Goal: Navigation & Orientation: Find specific page/section

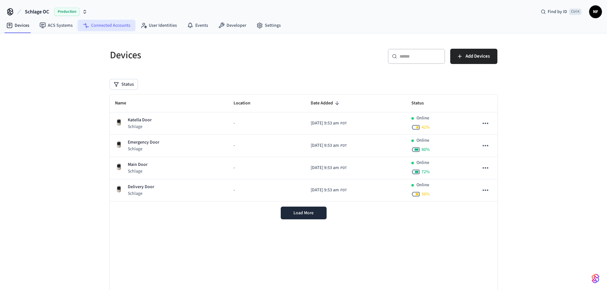
click at [102, 26] on link "Connected Accounts" at bounding box center [107, 25] width 58 height 11
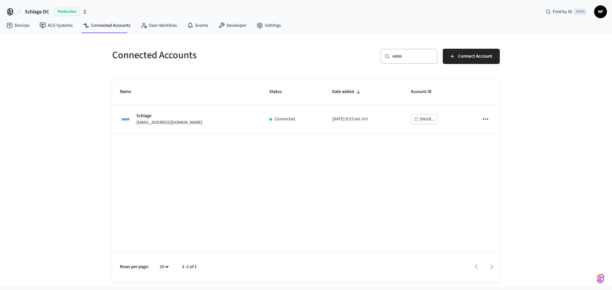
click at [41, 14] on span "Schlage OC" at bounding box center [37, 12] width 24 height 8
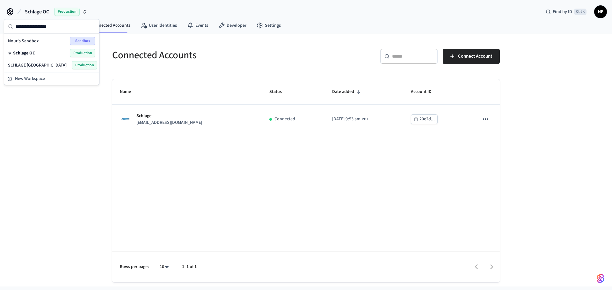
click at [46, 121] on div "Connected Accounts ​ ​ Connect Account Name Status Date added Account ID Schlag…" at bounding box center [306, 159] width 612 height 253
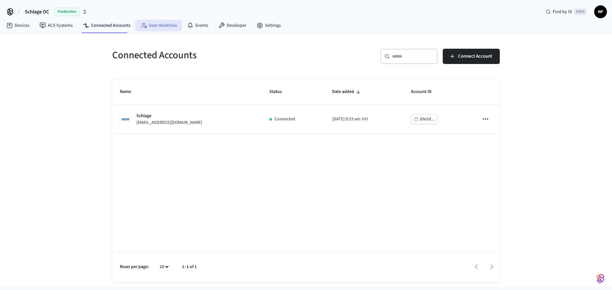
click at [159, 23] on link "User Identities" at bounding box center [158, 25] width 47 height 11
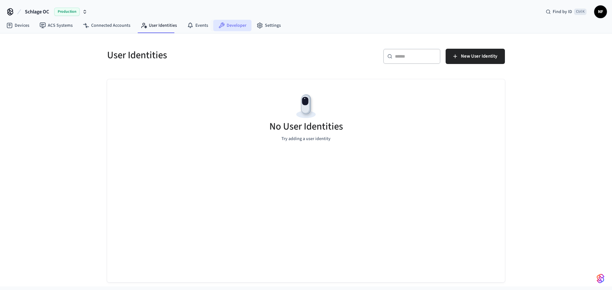
click at [223, 28] on link "Developer" at bounding box center [232, 25] width 38 height 11
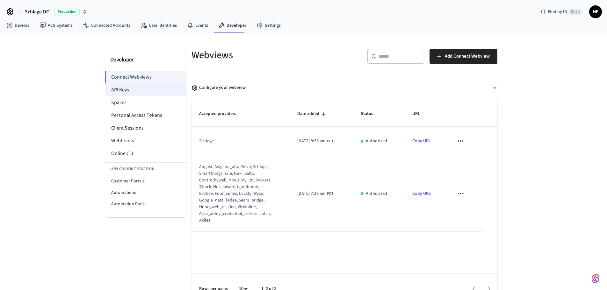
click at [131, 90] on li "API Keys" at bounding box center [145, 89] width 81 height 13
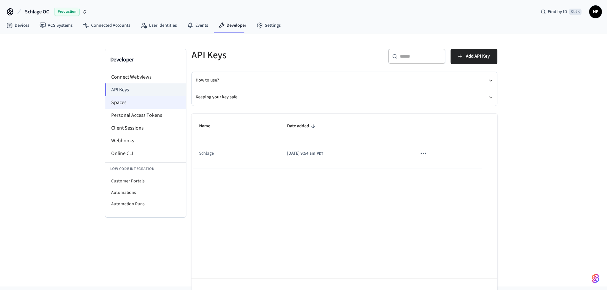
click at [130, 99] on li "Spaces" at bounding box center [145, 102] width 81 height 13
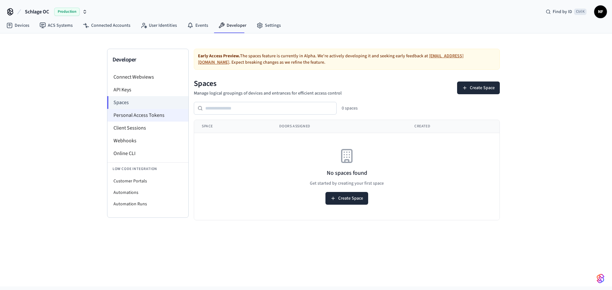
click at [142, 116] on li "Personal Access Tokens" at bounding box center [147, 115] width 81 height 13
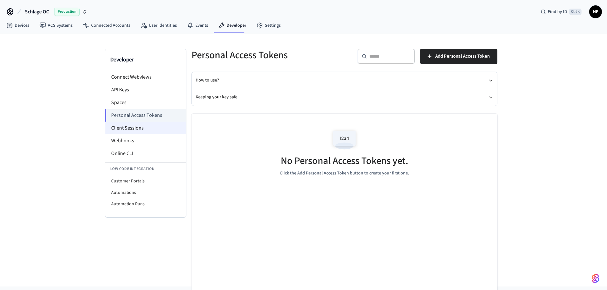
click at [129, 128] on li "Client Sessions" at bounding box center [145, 128] width 81 height 13
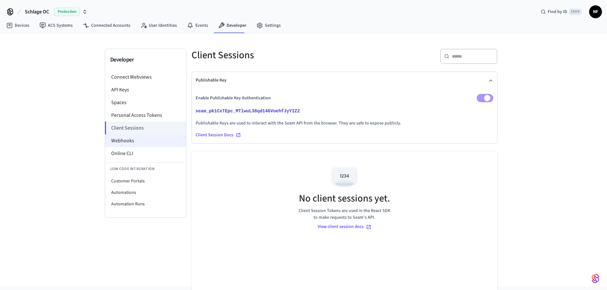
click at [141, 143] on li "Webhooks" at bounding box center [145, 140] width 81 height 13
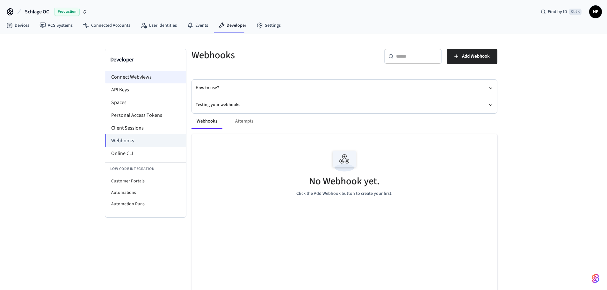
click at [134, 81] on li "Connect Webviews" at bounding box center [145, 77] width 81 height 13
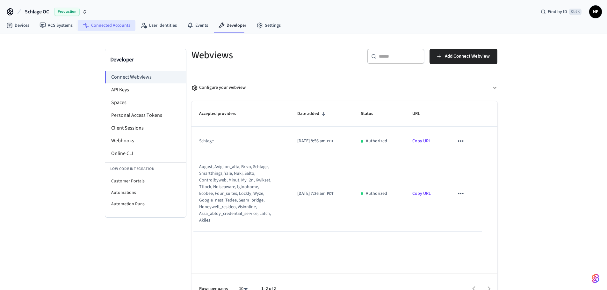
click at [89, 28] on link "Connected Accounts" at bounding box center [107, 25] width 58 height 11
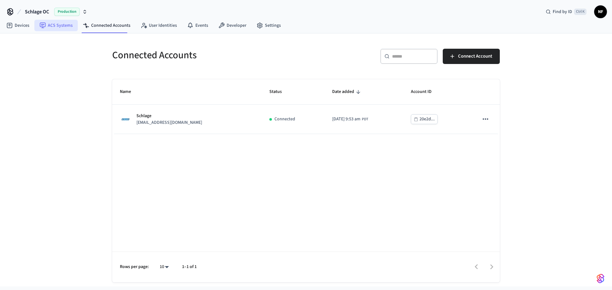
click at [69, 30] on link "ACS Systems" at bounding box center [55, 25] width 43 height 11
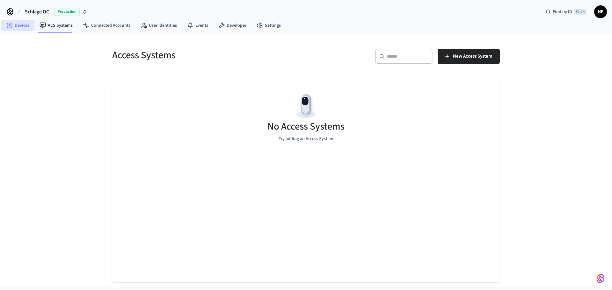
click at [26, 31] on link "Devices" at bounding box center [17, 25] width 33 height 11
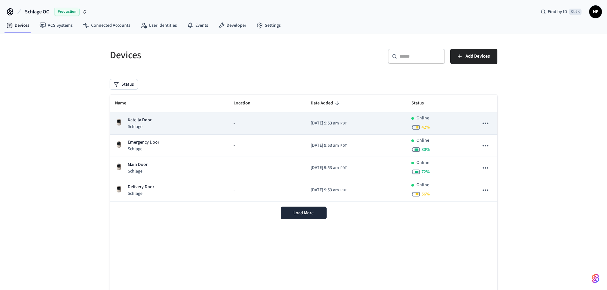
click at [203, 122] on div "Katella Door Schlage" at bounding box center [169, 123] width 109 height 13
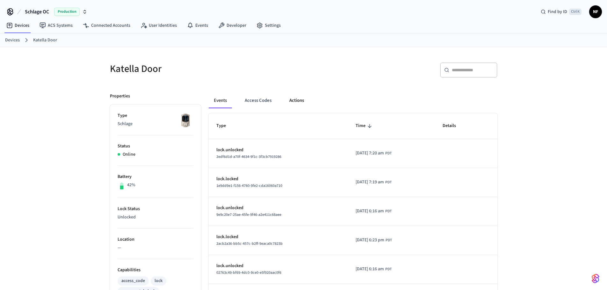
click at [292, 96] on button "Actions" at bounding box center [296, 100] width 25 height 15
